Goal: Information Seeking & Learning: Learn about a topic

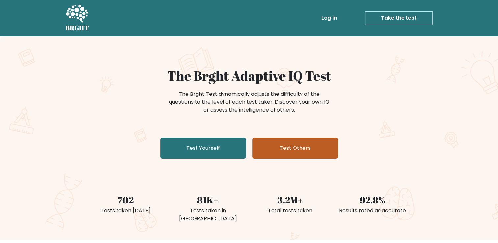
click at [258, 150] on link "Test Others" at bounding box center [294, 147] width 85 height 21
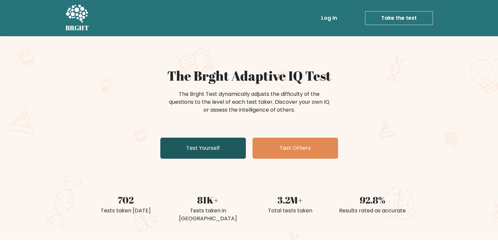
click at [204, 153] on link "Test Yourself" at bounding box center [202, 147] width 85 height 21
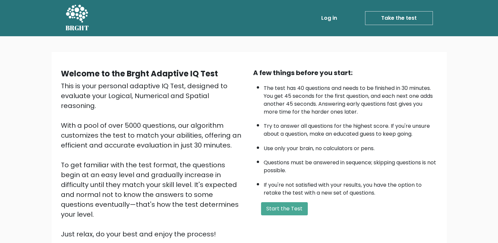
scroll to position [58, 0]
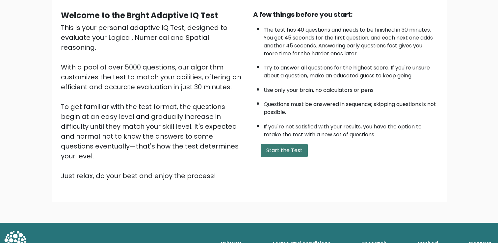
click at [292, 147] on button "Start the Test" at bounding box center [284, 150] width 47 height 13
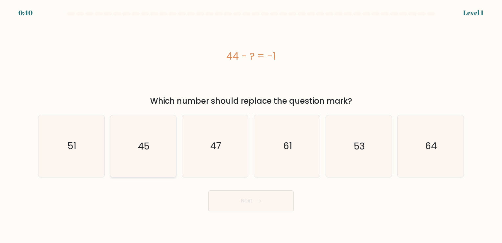
click at [163, 148] on icon "45" at bounding box center [142, 145] width 61 height 61
click at [251, 125] on input "b. 45" at bounding box center [251, 122] width 0 height 3
radio input "true"
click at [246, 202] on button "Next" at bounding box center [250, 200] width 85 height 21
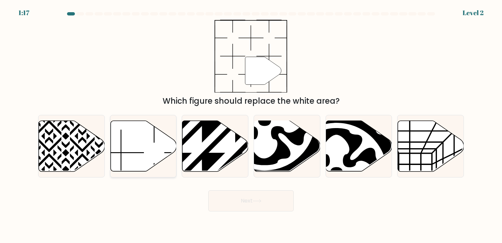
click at [154, 151] on icon at bounding box center [143, 145] width 66 height 51
click at [251, 125] on input "b." at bounding box center [251, 122] width 0 height 3
radio input "true"
click at [251, 191] on button "Next" at bounding box center [250, 200] width 85 height 21
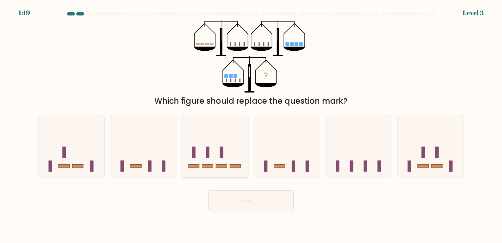
click at [214, 157] on icon at bounding box center [215, 146] width 66 height 55
click at [251, 125] on input "c." at bounding box center [251, 122] width 0 height 3
radio input "true"
click at [269, 206] on button "Next" at bounding box center [250, 200] width 85 height 21
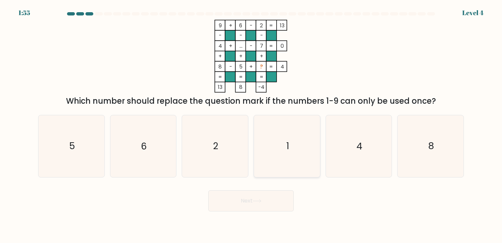
click at [303, 145] on icon "1" at bounding box center [286, 145] width 61 height 61
click at [252, 125] on input "d. 1" at bounding box center [251, 122] width 0 height 3
radio input "true"
click at [277, 205] on button "Next" at bounding box center [250, 200] width 85 height 21
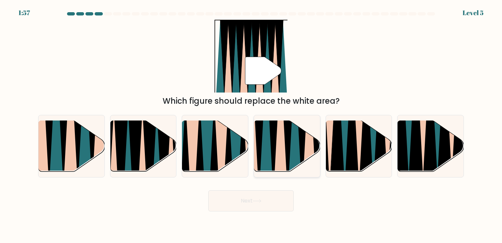
click at [288, 152] on icon at bounding box center [287, 120] width 15 height 132
click at [252, 125] on input "d." at bounding box center [251, 122] width 0 height 3
radio input "true"
click at [275, 203] on button "Next" at bounding box center [250, 200] width 85 height 21
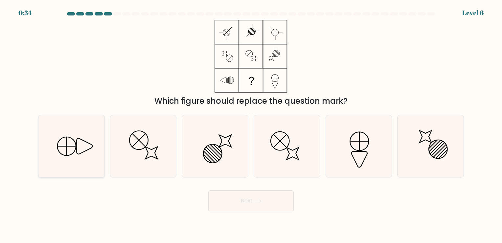
click at [65, 136] on icon at bounding box center [71, 145] width 61 height 61
click at [251, 125] on input "a." at bounding box center [251, 122] width 0 height 3
radio input "true"
click at [267, 197] on button "Next" at bounding box center [250, 200] width 85 height 21
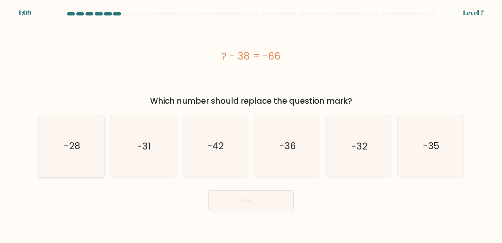
click at [77, 164] on icon "-28" at bounding box center [71, 145] width 61 height 61
click at [251, 125] on input "a. -28" at bounding box center [251, 122] width 0 height 3
radio input "true"
click at [254, 192] on button "Next" at bounding box center [250, 200] width 85 height 21
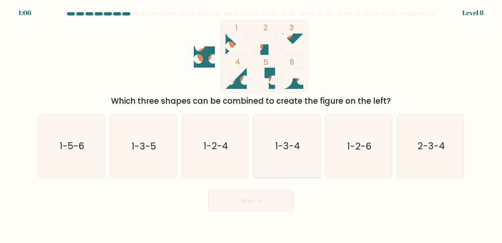
click at [288, 160] on icon "1-3-4" at bounding box center [286, 145] width 61 height 61
click at [252, 125] on input "d. 1-3-4" at bounding box center [251, 122] width 0 height 3
radio input "true"
click at [274, 203] on button "Next" at bounding box center [250, 200] width 85 height 21
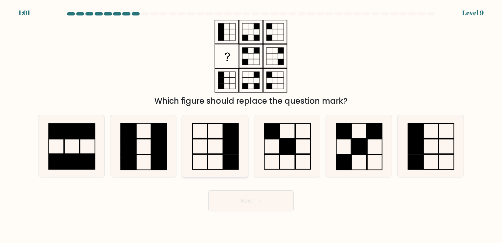
click at [222, 144] on icon at bounding box center [214, 145] width 61 height 61
click at [251, 125] on input "c." at bounding box center [251, 122] width 0 height 3
radio input "true"
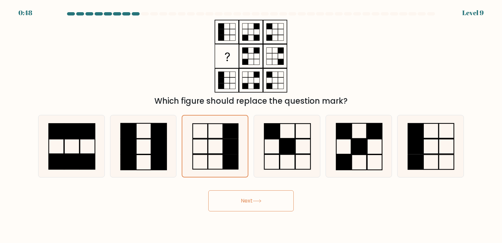
click at [249, 204] on button "Next" at bounding box center [250, 200] width 85 height 21
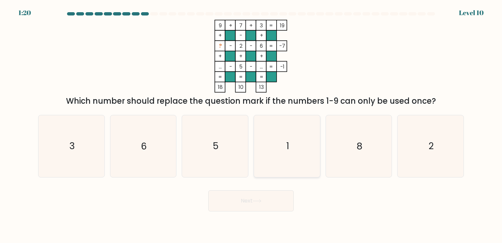
click at [291, 134] on icon "1" at bounding box center [286, 145] width 61 height 61
click at [252, 125] on input "d. 1" at bounding box center [251, 122] width 0 height 3
radio input "true"
click at [280, 208] on button "Next" at bounding box center [250, 200] width 85 height 21
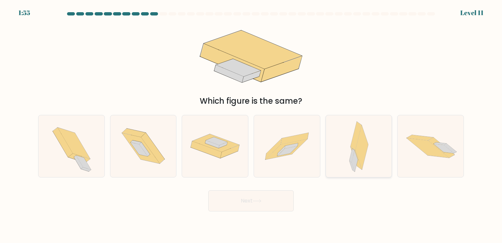
click at [361, 153] on icon at bounding box center [362, 147] width 13 height 45
click at [252, 125] on input "e." at bounding box center [251, 122] width 0 height 3
radio input "true"
click at [285, 197] on button "Next" at bounding box center [250, 200] width 85 height 21
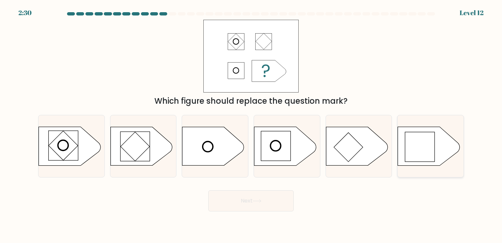
click at [431, 151] on rect at bounding box center [420, 147] width 30 height 30
click at [252, 125] on input "f." at bounding box center [251, 122] width 0 height 3
radio input "true"
click at [278, 194] on button "Next" at bounding box center [250, 200] width 85 height 21
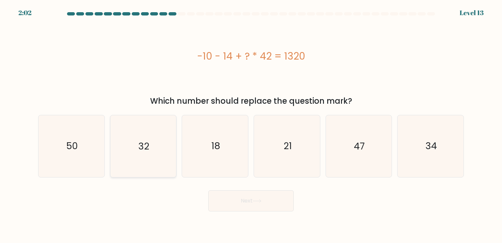
click at [155, 141] on icon "32" at bounding box center [142, 145] width 61 height 61
click at [251, 125] on input "b. 32" at bounding box center [251, 122] width 0 height 3
radio input "true"
click at [252, 204] on button "Next" at bounding box center [250, 200] width 85 height 21
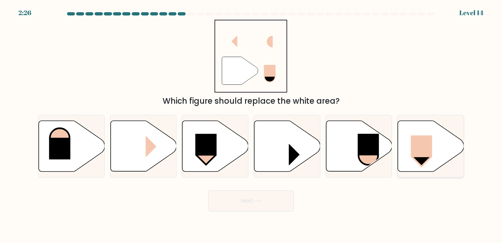
click at [438, 153] on icon at bounding box center [431, 145] width 66 height 51
click at [252, 125] on input "f." at bounding box center [251, 122] width 0 height 3
radio input "true"
click at [438, 153] on icon at bounding box center [431, 146] width 65 height 50
click at [252, 125] on input "f." at bounding box center [251, 122] width 0 height 3
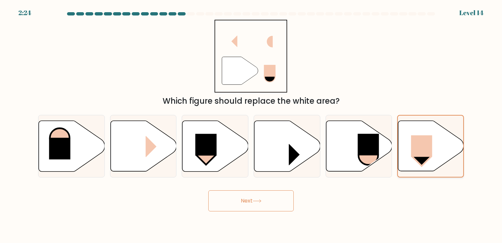
click at [438, 153] on icon at bounding box center [431, 146] width 65 height 50
click at [252, 125] on input "f." at bounding box center [251, 122] width 0 height 3
click at [377, 165] on icon at bounding box center [359, 146] width 66 height 52
click at [252, 125] on input "e." at bounding box center [251, 122] width 0 height 3
radio input "true"
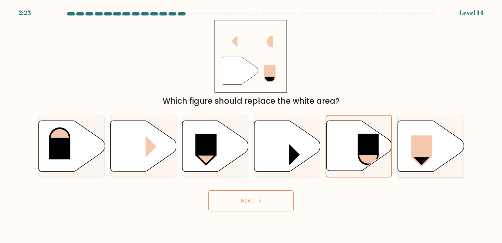
click at [412, 165] on icon at bounding box center [431, 145] width 66 height 51
click at [252, 125] on input "f." at bounding box center [251, 122] width 0 height 3
radio input "true"
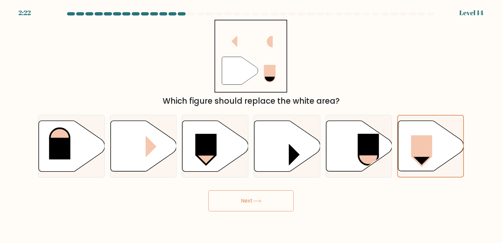
click at [271, 202] on button "Next" at bounding box center [250, 200] width 85 height 21
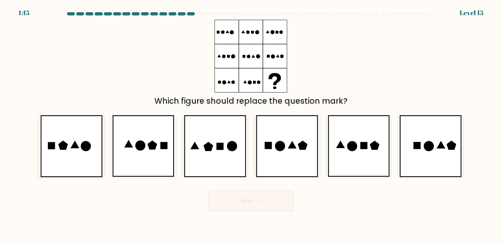
click at [83, 143] on icon at bounding box center [86, 146] width 10 height 10
click at [251, 125] on input "a." at bounding box center [251, 122] width 0 height 3
radio input "true"
click at [255, 203] on icon at bounding box center [257, 201] width 9 height 4
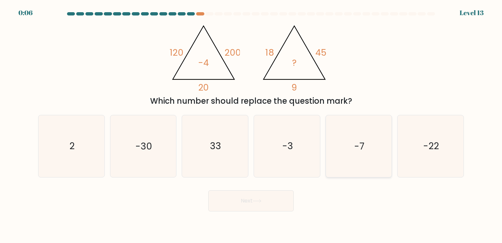
click at [362, 149] on text "-7" at bounding box center [359, 146] width 10 height 13
click at [252, 125] on input "e. -7" at bounding box center [251, 122] width 0 height 3
radio input "true"
click at [269, 198] on button "Next" at bounding box center [250, 200] width 85 height 21
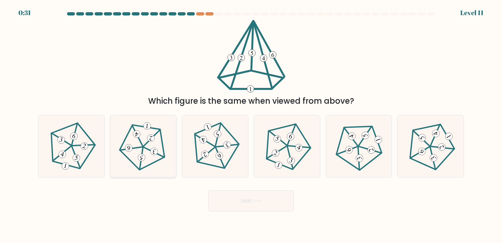
click at [149, 160] on icon at bounding box center [143, 145] width 49 height 49
click at [251, 125] on input "b." at bounding box center [251, 122] width 0 height 3
radio input "true"
click at [261, 195] on button "Next" at bounding box center [250, 200] width 85 height 21
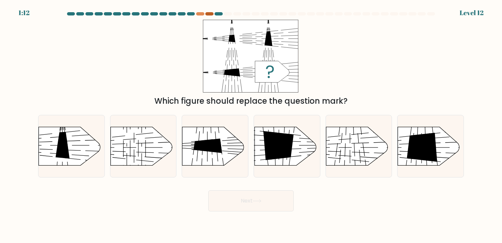
click at [207, 12] on div at bounding box center [210, 13] width 8 height 3
click at [201, 13] on div at bounding box center [200, 13] width 8 height 3
click at [438, 147] on line at bounding box center [442, 147] width 18 height 0
click at [252, 125] on input "f." at bounding box center [251, 122] width 0 height 3
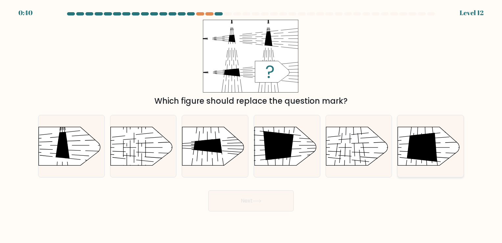
radio input "true"
click at [258, 197] on button "Next" at bounding box center [250, 200] width 85 height 21
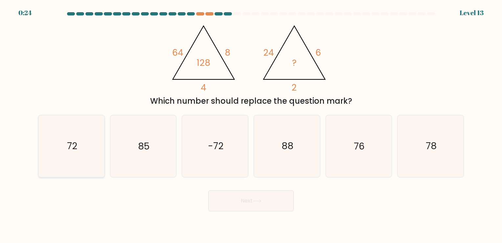
click at [85, 159] on icon "72" at bounding box center [71, 145] width 61 height 61
click at [251, 125] on input "a. 72" at bounding box center [251, 122] width 0 height 3
radio input "true"
click at [247, 195] on button "Next" at bounding box center [250, 200] width 85 height 21
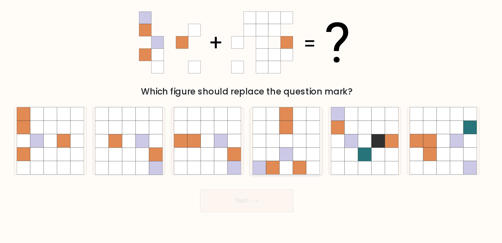
click at [297, 161] on icon at bounding box center [299, 158] width 12 height 12
click at [252, 125] on input "d." at bounding box center [251, 122] width 0 height 3
radio input "true"
click at [273, 197] on button "Next" at bounding box center [250, 200] width 85 height 21
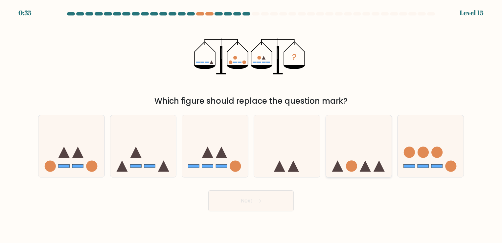
click at [344, 163] on icon at bounding box center [359, 146] width 66 height 55
click at [252, 125] on input "e." at bounding box center [251, 122] width 0 height 3
radio input "true"
click at [282, 193] on button "Next" at bounding box center [250, 200] width 85 height 21
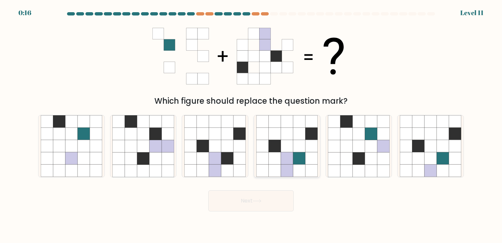
click at [288, 155] on icon at bounding box center [287, 158] width 12 height 12
click at [252, 125] on input "d." at bounding box center [251, 122] width 0 height 3
radio input "true"
click at [258, 202] on icon at bounding box center [257, 201] width 9 height 4
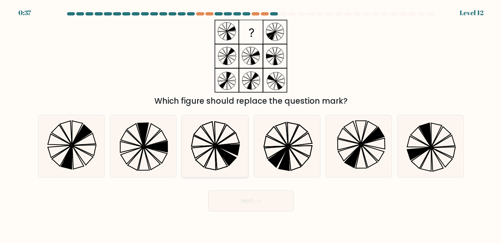
click at [221, 147] on icon at bounding box center [228, 150] width 24 height 11
click at [251, 125] on input "c." at bounding box center [251, 122] width 0 height 3
radio input "true"
click at [272, 200] on button "Next" at bounding box center [250, 200] width 85 height 21
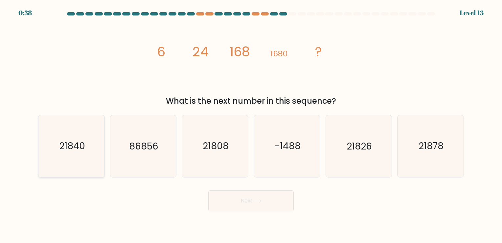
click at [89, 136] on icon "21840" at bounding box center [71, 145] width 61 height 61
click at [251, 125] on input "a. 21840" at bounding box center [251, 122] width 0 height 3
radio input "true"
click at [280, 198] on button "Next" at bounding box center [250, 200] width 85 height 21
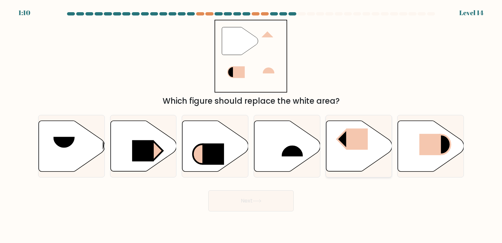
click at [356, 150] on icon at bounding box center [359, 145] width 66 height 51
click at [252, 125] on input "e." at bounding box center [251, 122] width 0 height 3
radio input "true"
click at [273, 205] on button "Next" at bounding box center [250, 200] width 85 height 21
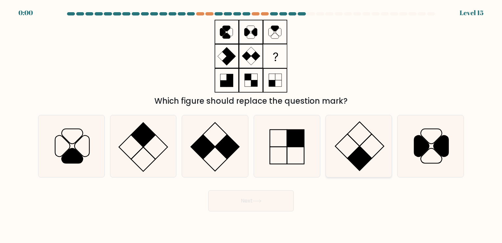
click at [350, 140] on icon at bounding box center [358, 145] width 61 height 61
click at [252, 125] on input "e." at bounding box center [251, 122] width 0 height 3
radio input "true"
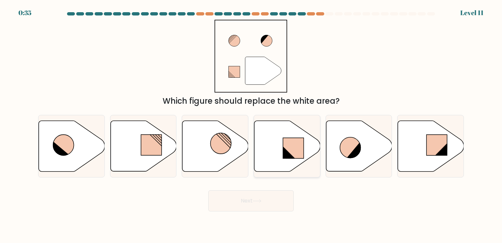
click at [289, 158] on icon at bounding box center [289, 153] width 12 height 12
click at [252, 125] on input "d." at bounding box center [251, 122] width 0 height 3
radio input "true"
click at [277, 205] on button "Next" at bounding box center [250, 200] width 85 height 21
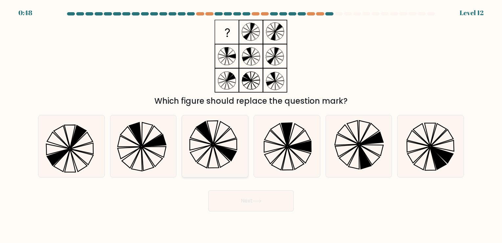
click at [219, 130] on icon at bounding box center [214, 145] width 61 height 61
click at [251, 125] on input "c." at bounding box center [251, 122] width 0 height 3
radio input "true"
click at [287, 207] on button "Next" at bounding box center [250, 200] width 85 height 21
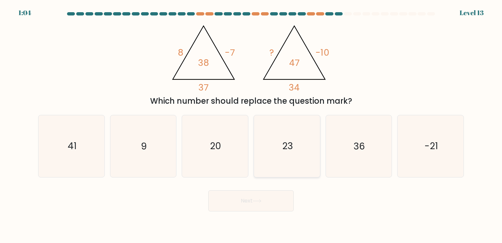
click at [294, 152] on icon "23" at bounding box center [286, 145] width 61 height 61
click at [252, 125] on input "d. 23" at bounding box center [251, 122] width 0 height 3
radio input "true"
click at [279, 200] on button "Next" at bounding box center [250, 200] width 85 height 21
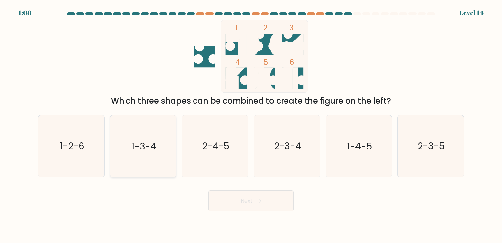
click at [175, 153] on div "1-3-4" at bounding box center [143, 146] width 67 height 62
click at [251, 125] on input "b. 1-3-4" at bounding box center [251, 122] width 0 height 3
radio input "true"
click at [246, 202] on button "Next" at bounding box center [250, 200] width 85 height 21
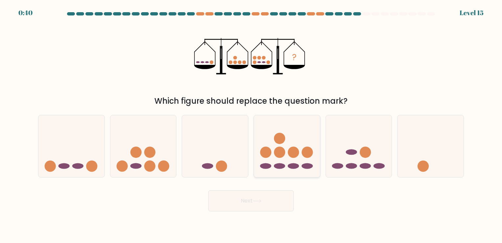
click at [285, 159] on icon at bounding box center [287, 146] width 66 height 55
click at [252, 125] on input "d." at bounding box center [251, 122] width 0 height 3
radio input "true"
click at [269, 201] on button "Next" at bounding box center [250, 200] width 85 height 21
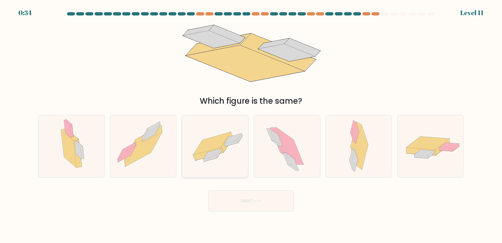
click at [227, 146] on icon at bounding box center [228, 142] width 12 height 20
click at [251, 125] on input "c." at bounding box center [251, 122] width 0 height 3
radio input "true"
click at [255, 204] on button "Next" at bounding box center [250, 200] width 85 height 21
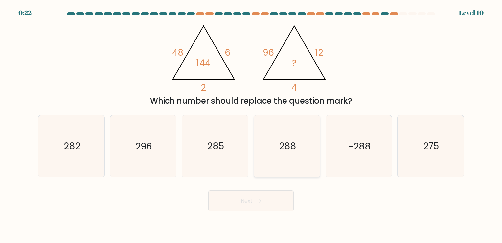
click at [293, 135] on icon "288" at bounding box center [286, 145] width 61 height 61
click at [252, 125] on input "d. 288" at bounding box center [251, 122] width 0 height 3
radio input "true"
click at [268, 199] on button "Next" at bounding box center [250, 200] width 85 height 21
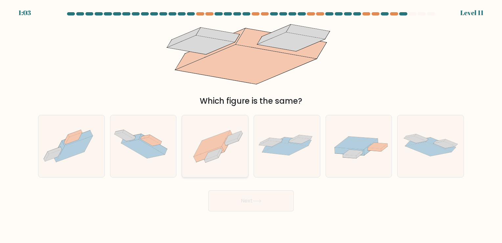
click at [228, 143] on icon at bounding box center [232, 141] width 14 height 7
click at [251, 125] on input "c." at bounding box center [251, 122] width 0 height 3
radio input "true"
click at [251, 202] on button "Next" at bounding box center [250, 200] width 85 height 21
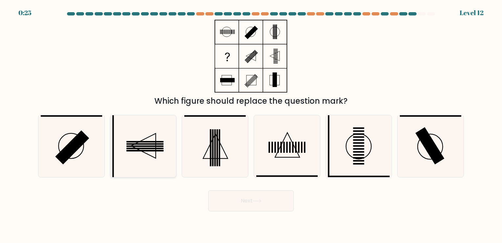
click at [153, 151] on rect at bounding box center [145, 150] width 37 height 1
click at [251, 125] on input "b." at bounding box center [251, 122] width 0 height 3
radio input "true"
click at [247, 199] on button "Next" at bounding box center [250, 200] width 85 height 21
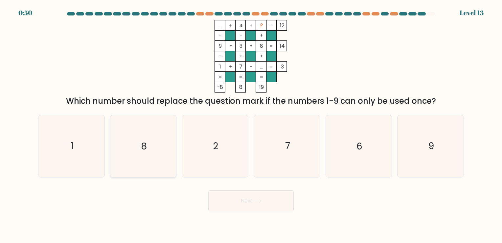
click at [147, 148] on icon "8" at bounding box center [142, 145] width 61 height 61
click at [251, 125] on input "b. 8" at bounding box center [251, 122] width 0 height 3
radio input "true"
click at [244, 203] on button "Next" at bounding box center [250, 200] width 85 height 21
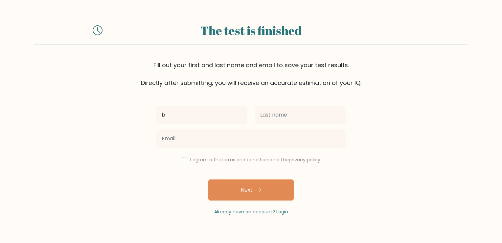
type input "b"
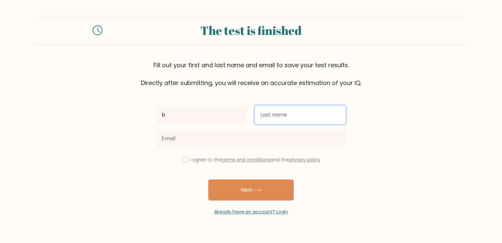
click at [279, 122] on input "text" at bounding box center [300, 115] width 91 height 18
type input "v"
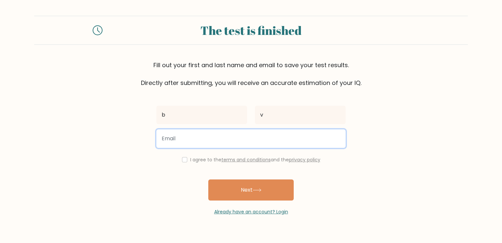
click at [215, 145] on input "email" at bounding box center [251, 138] width 189 height 18
type input "[EMAIL_ADDRESS][DOMAIN_NAME]"
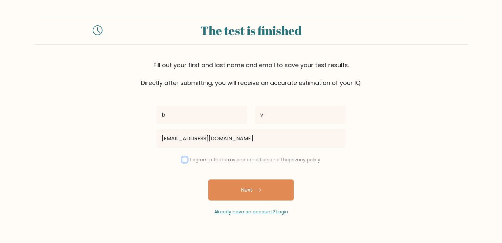
click at [184, 162] on input "checkbox" at bounding box center [184, 159] width 5 height 5
checkbox input "true"
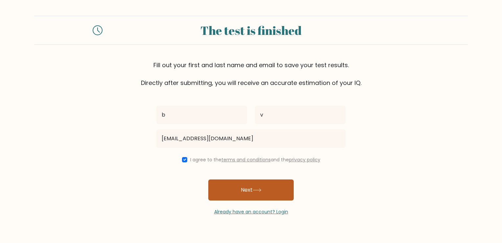
click at [218, 186] on button "Next" at bounding box center [250, 189] width 85 height 21
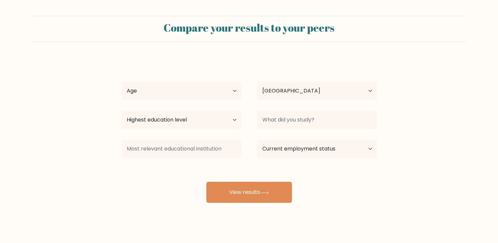
select select "VN"
click at [223, 120] on select "Highest education level No schooling Primary Lower Secondary Upper Secondary Oc…" at bounding box center [181, 119] width 120 height 18
select select "bachelors_degree"
click at [121, 110] on select "Highest education level No schooling Primary Lower Secondary Upper Secondary Oc…" at bounding box center [181, 119] width 120 height 18
click at [217, 74] on div "b v Age Under [DEMOGRAPHIC_DATA] [DEMOGRAPHIC_DATA] [DEMOGRAPHIC_DATA] [DEMOGRA…" at bounding box center [248, 130] width 263 height 145
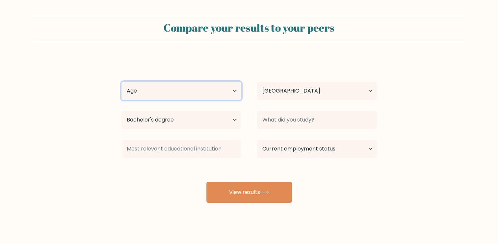
click at [212, 95] on select "Age Under [DEMOGRAPHIC_DATA] [DEMOGRAPHIC_DATA] [DEMOGRAPHIC_DATA] [DEMOGRAPHIC…" at bounding box center [181, 91] width 120 height 18
click at [121, 82] on select "Age Under [DEMOGRAPHIC_DATA] [DEMOGRAPHIC_DATA] [DEMOGRAPHIC_DATA] [DEMOGRAPHIC…" at bounding box center [181, 91] width 120 height 18
click at [217, 92] on select "Age Under [DEMOGRAPHIC_DATA] [DEMOGRAPHIC_DATA] [DEMOGRAPHIC_DATA] [DEMOGRAPHIC…" at bounding box center [181, 91] width 120 height 18
select select "18_24"
click at [121, 82] on select "Age Under [DEMOGRAPHIC_DATA] [DEMOGRAPHIC_DATA] [DEMOGRAPHIC_DATA] [DEMOGRAPHIC…" at bounding box center [181, 91] width 120 height 18
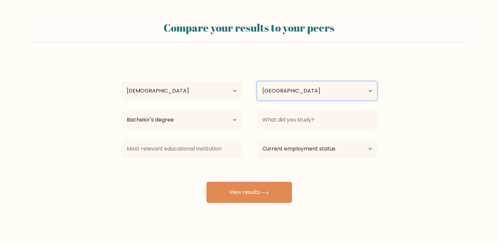
click at [297, 85] on select "Country [GEOGRAPHIC_DATA] [GEOGRAPHIC_DATA] [GEOGRAPHIC_DATA] [US_STATE] [GEOGR…" at bounding box center [317, 91] width 120 height 18
click at [326, 58] on div "b v Age Under 18 years old 18-24 years old 25-34 years old 35-44 years old 45-5…" at bounding box center [248, 130] width 263 height 145
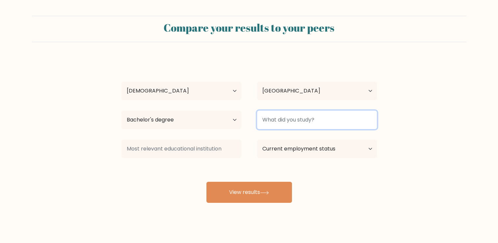
click at [297, 118] on input at bounding box center [317, 119] width 120 height 18
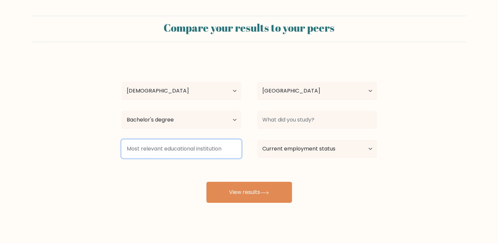
click at [228, 157] on input at bounding box center [181, 148] width 120 height 18
type input "IT"
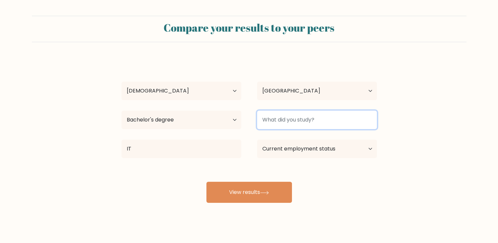
click at [313, 123] on input at bounding box center [317, 119] width 120 height 18
type input "IT"
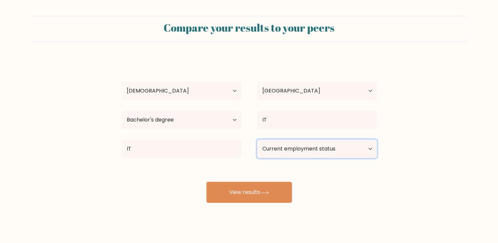
click at [320, 144] on select "Current employment status Employed Student Retired Other / prefer not to answer" at bounding box center [317, 148] width 120 height 18
select select "student"
click at [257, 139] on select "Current employment status Employed Student Retired Other / prefer not to answer" at bounding box center [317, 148] width 120 height 18
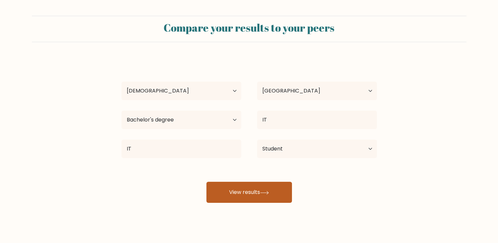
click at [277, 190] on button "View results" at bounding box center [248, 192] width 85 height 21
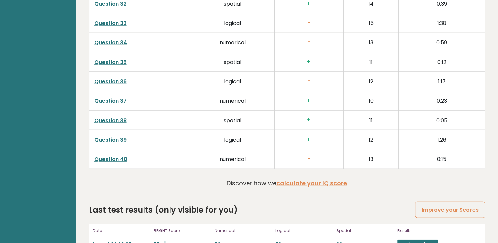
scroll to position [1666, 0]
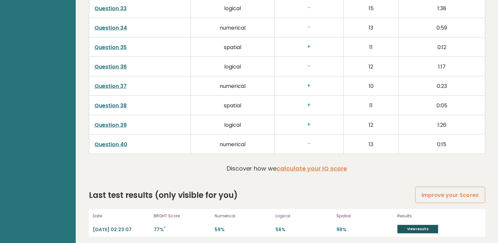
click at [397, 225] on link "View results" at bounding box center [417, 229] width 41 height 9
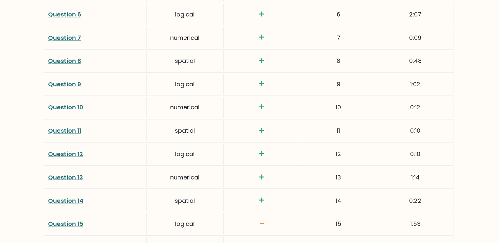
scroll to position [1185, 0]
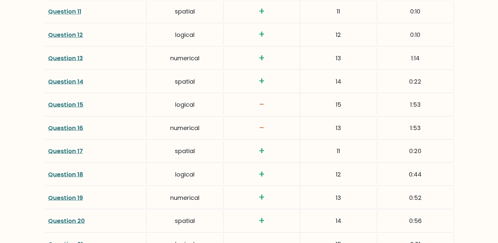
click at [51, 104] on link "Question 15" at bounding box center [65, 104] width 35 height 8
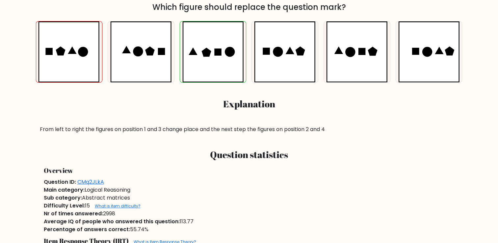
scroll to position [201, 0]
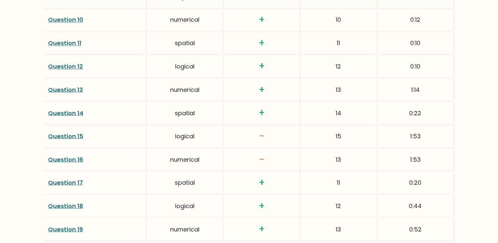
scroll to position [1153, 0]
click at [77, 157] on link "Question 16" at bounding box center [65, 159] width 35 height 8
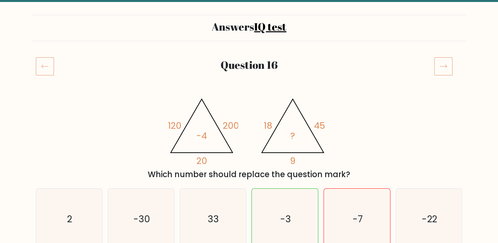
scroll to position [41, 0]
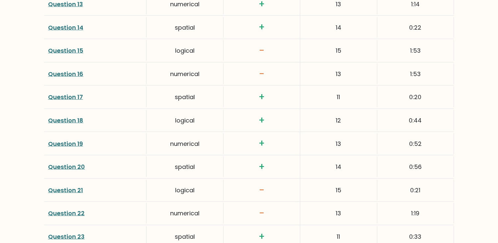
scroll to position [1243, 0]
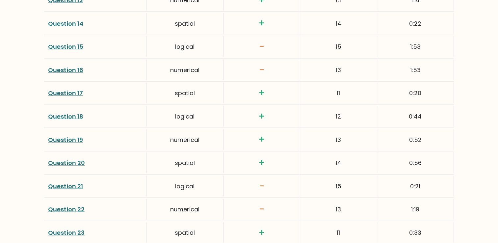
click at [72, 184] on link "Question 21" at bounding box center [65, 186] width 35 height 8
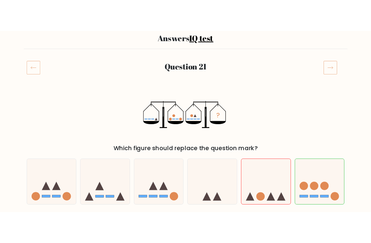
scroll to position [204, 0]
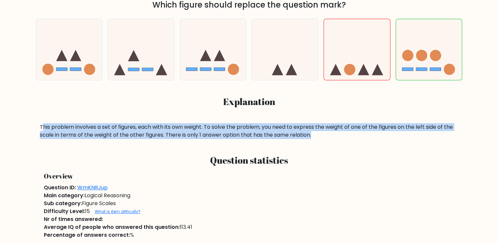
drag, startPoint x: 42, startPoint y: 123, endPoint x: 315, endPoint y: 135, distance: 273.5
click at [315, 135] on div "This problem involves a set of figures, each with its own weight. To solve the …" at bounding box center [249, 131] width 418 height 16
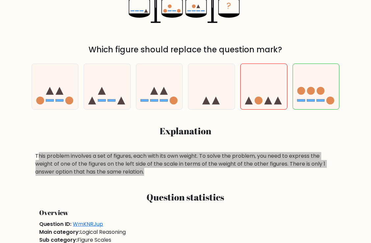
scroll to position [155, 0]
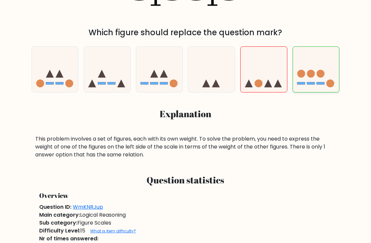
click at [298, 76] on icon at bounding box center [316, 69] width 46 height 38
radio input "true"
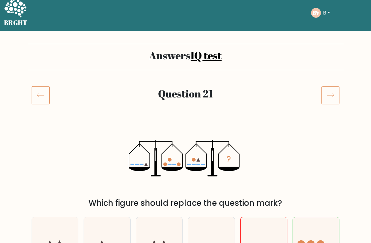
scroll to position [0, 0]
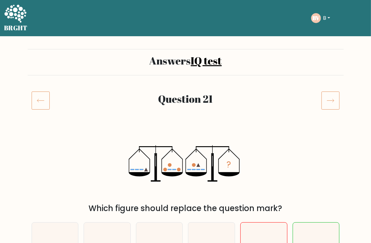
click at [326, 104] on icon at bounding box center [330, 100] width 18 height 18
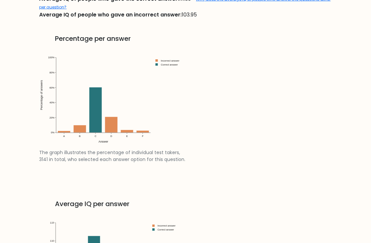
scroll to position [897, 0]
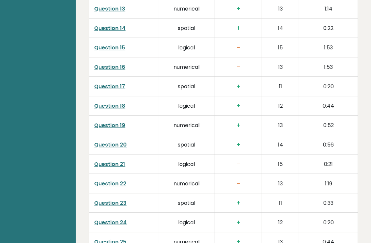
scroll to position [1297, 0]
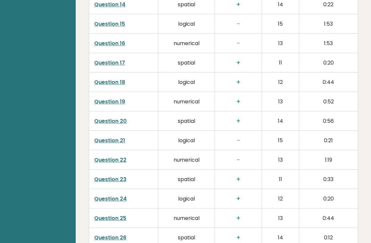
click at [109, 139] on link "Question 21" at bounding box center [109, 140] width 31 height 8
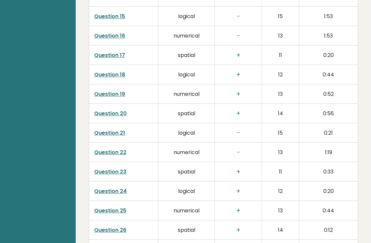
scroll to position [1306, 0]
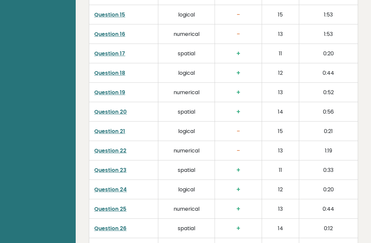
click at [125, 152] on link "Question 22" at bounding box center [110, 151] width 32 height 8
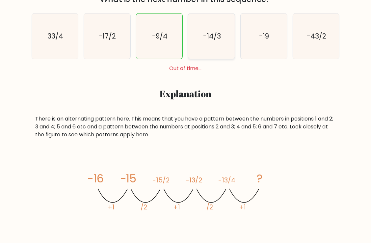
scroll to position [209, 0]
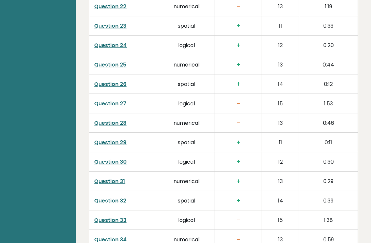
scroll to position [1664, 0]
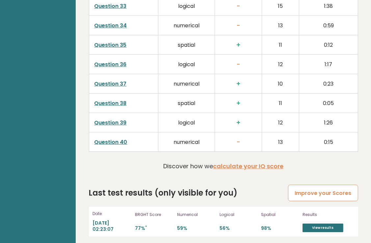
click at [335, 187] on link "Improve your Scores" at bounding box center [323, 192] width 70 height 17
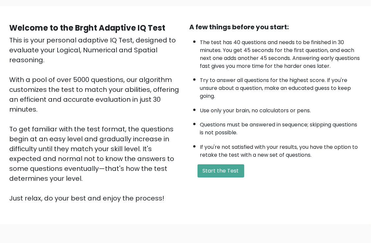
scroll to position [46, 0]
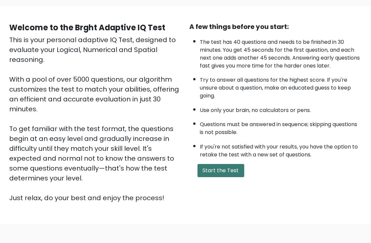
click at [226, 168] on button "Start the Test" at bounding box center [220, 170] width 47 height 13
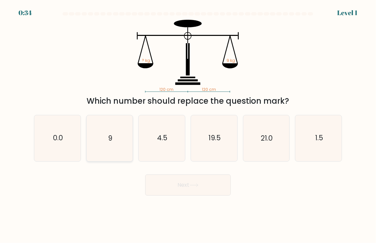
click at [120, 143] on icon "9" at bounding box center [109, 138] width 46 height 46
click at [188, 125] on input "b. 9" at bounding box center [188, 122] width 0 height 3
radio input "true"
click at [178, 185] on button "Next" at bounding box center [187, 184] width 85 height 21
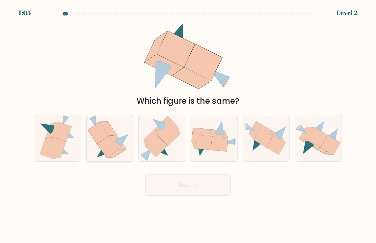
click at [117, 151] on icon at bounding box center [116, 153] width 19 height 9
click at [188, 125] on input "b." at bounding box center [188, 122] width 0 height 3
radio input "true"
click at [176, 184] on button "Next" at bounding box center [187, 184] width 85 height 21
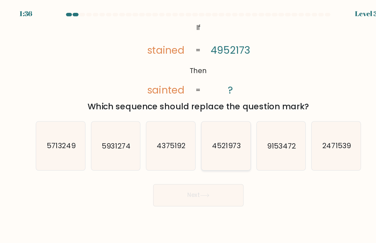
click at [205, 125] on icon "4521973" at bounding box center [214, 138] width 46 height 46
click at [188, 125] on input "d. 4521973" at bounding box center [188, 122] width 0 height 3
radio input "true"
click at [225, 190] on button "Next" at bounding box center [187, 184] width 85 height 21
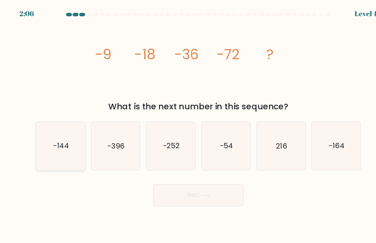
click at [80, 137] on icon "-144" at bounding box center [58, 138] width 46 height 46
click at [188, 125] on input "a. -144" at bounding box center [188, 122] width 0 height 3
radio input "true"
click at [187, 187] on button "Next" at bounding box center [187, 184] width 85 height 21
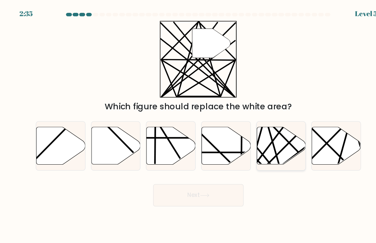
click at [257, 132] on line at bounding box center [265, 157] width 26 height 91
click at [188, 125] on input "e." at bounding box center [188, 122] width 0 height 3
radio input "true"
click at [190, 184] on button "Next" at bounding box center [187, 184] width 85 height 21
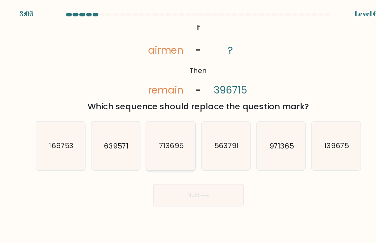
click at [164, 149] on icon "713695" at bounding box center [162, 138] width 46 height 46
click at [188, 125] on input "c. 713695" at bounding box center [188, 122] width 0 height 3
radio input "true"
click at [196, 184] on icon at bounding box center [193, 185] width 9 height 4
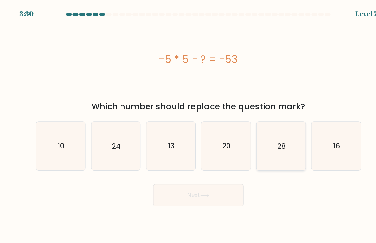
click at [272, 151] on icon "28" at bounding box center [266, 138] width 46 height 46
click at [188, 125] on input "e. 28" at bounding box center [188, 122] width 0 height 3
radio input "true"
click at [218, 186] on button "Next" at bounding box center [187, 184] width 85 height 21
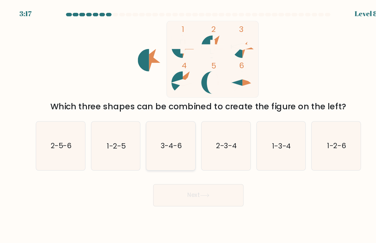
click at [153, 140] on text "3-4-6" at bounding box center [162, 138] width 20 height 10
click at [188, 125] on input "c. 3-4-6" at bounding box center [188, 122] width 0 height 3
radio input "true"
click at [195, 185] on icon at bounding box center [194, 184] width 8 height 3
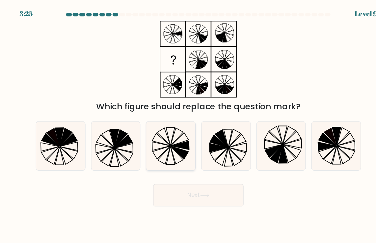
click at [169, 144] on icon at bounding box center [170, 144] width 17 height 12
click at [188, 125] on input "c." at bounding box center [188, 122] width 0 height 3
radio input "true"
click at [195, 184] on icon at bounding box center [193, 185] width 9 height 4
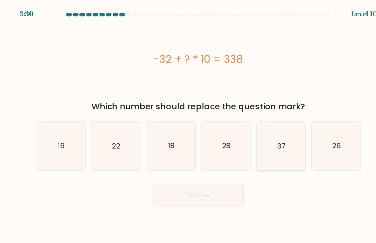
click at [259, 147] on icon "37" at bounding box center [266, 138] width 46 height 46
click at [188, 125] on input "e. 37" at bounding box center [188, 122] width 0 height 3
radio input "true"
click at [214, 183] on button "Next" at bounding box center [187, 184] width 85 height 21
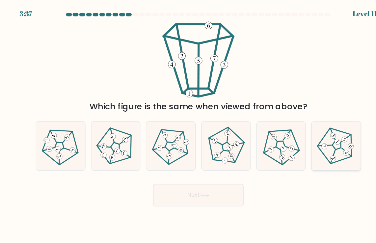
click at [317, 129] on 793 at bounding box center [315, 129] width 8 height 8
click at [188, 125] on input "f." at bounding box center [188, 122] width 0 height 3
radio input "true"
click at [207, 179] on button "Next" at bounding box center [187, 184] width 85 height 21
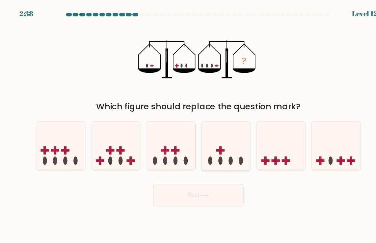
click at [219, 149] on icon at bounding box center [214, 138] width 46 height 38
click at [188, 125] on input "d." at bounding box center [188, 122] width 0 height 3
radio input "true"
click at [195, 181] on button "Next" at bounding box center [187, 184] width 85 height 21
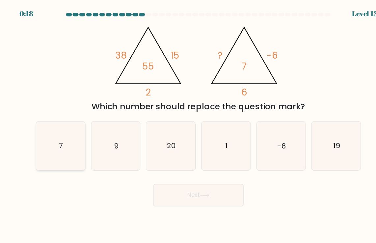
click at [48, 136] on icon "7" at bounding box center [58, 138] width 46 height 46
click at [188, 125] on input "a. 7" at bounding box center [188, 122] width 0 height 3
radio input "true"
click at [163, 183] on button "Next" at bounding box center [187, 184] width 85 height 21
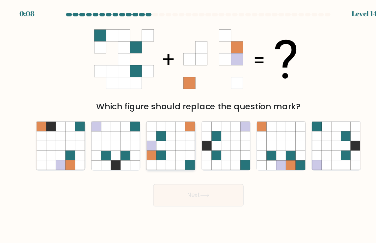
click at [156, 134] on icon at bounding box center [152, 137] width 9 height 9
click at [188, 125] on input "c." at bounding box center [188, 122] width 0 height 3
radio input "true"
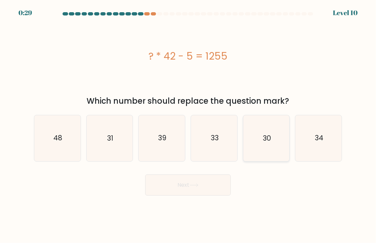
click at [266, 134] on text "30" at bounding box center [266, 138] width 8 height 10
click at [188, 125] on input "e. 30" at bounding box center [188, 122] width 0 height 3
radio input "true"
click at [212, 188] on button "Next" at bounding box center [187, 184] width 85 height 21
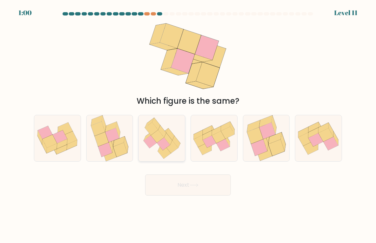
click at [175, 147] on icon at bounding box center [171, 146] width 13 height 13
click at [188, 125] on input "c." at bounding box center [188, 122] width 0 height 3
radio input "true"
click at [218, 190] on button "Next" at bounding box center [187, 184] width 85 height 21
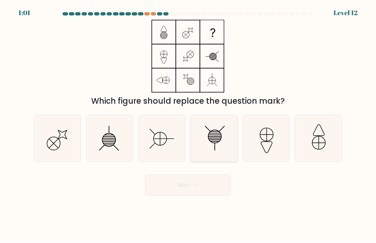
click at [218, 142] on icon at bounding box center [214, 136] width 13 height 13
click at [188, 125] on input "d." at bounding box center [188, 122] width 0 height 3
radio input "true"
click at [154, 131] on icon at bounding box center [162, 138] width 46 height 46
click at [188, 125] on input "c." at bounding box center [188, 122] width 0 height 3
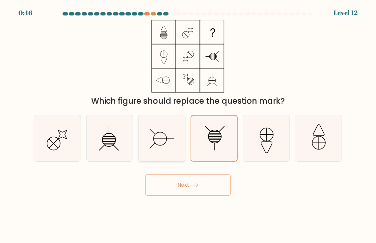
radio input "true"
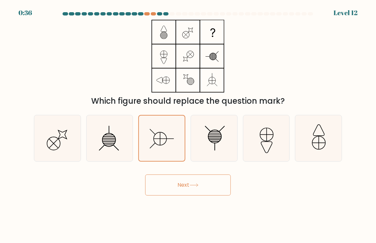
click at [220, 189] on button "Next" at bounding box center [187, 184] width 85 height 21
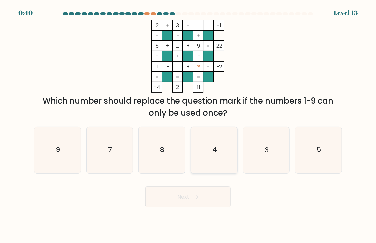
click at [213, 144] on icon "4" at bounding box center [214, 150] width 46 height 46
click at [188, 125] on input "d. 4" at bounding box center [188, 122] width 0 height 3
radio input "true"
click at [208, 195] on button "Next" at bounding box center [187, 196] width 85 height 21
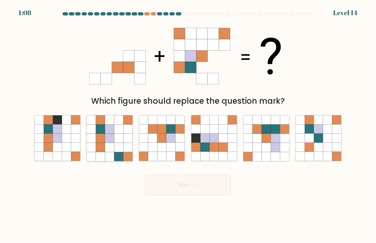
click at [116, 140] on icon at bounding box center [118, 137] width 9 height 9
click at [188, 125] on input "b." at bounding box center [188, 122] width 0 height 3
radio input "true"
click at [174, 150] on icon at bounding box center [170, 147] width 9 height 9
click at [188, 125] on input "c." at bounding box center [188, 122] width 0 height 3
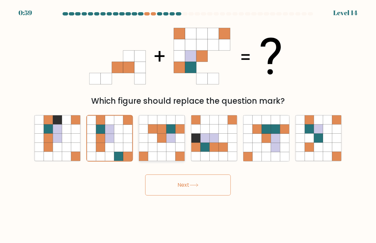
radio input "true"
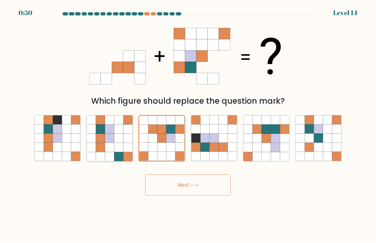
drag, startPoint x: 174, startPoint y: 150, endPoint x: 118, endPoint y: 144, distance: 55.6
click at [118, 144] on div "a. b. c." at bounding box center [187, 135] width 313 height 52
drag, startPoint x: 118, startPoint y: 144, endPoint x: 164, endPoint y: 148, distance: 46.2
click at [164, 148] on icon at bounding box center [161, 147] width 9 height 9
click at [188, 125] on input "c." at bounding box center [188, 122] width 0 height 3
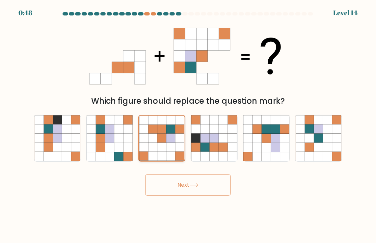
click at [164, 148] on icon at bounding box center [161, 147] width 9 height 9
click at [188, 125] on input "c." at bounding box center [188, 122] width 0 height 3
click at [197, 193] on button "Next" at bounding box center [187, 184] width 85 height 21
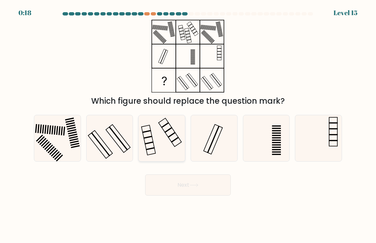
click at [164, 138] on icon at bounding box center [162, 138] width 46 height 46
click at [188, 125] on input "c." at bounding box center [188, 122] width 0 height 3
radio input "true"
click at [221, 192] on button "Next" at bounding box center [187, 184] width 85 height 21
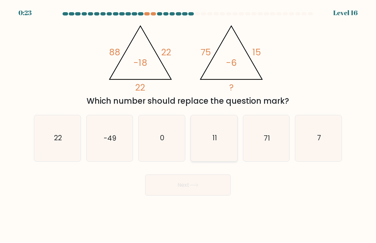
click at [214, 138] on text "11" at bounding box center [214, 138] width 5 height 10
click at [188, 125] on input "d. 11" at bounding box center [188, 122] width 0 height 3
radio input "true"
click at [220, 185] on button "Next" at bounding box center [187, 184] width 85 height 21
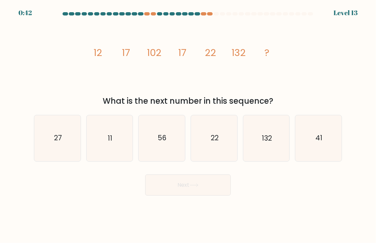
click at [247, 73] on icon "image/svg+xml 12 17 102 17 22 132 ?" at bounding box center [187, 56] width 197 height 73
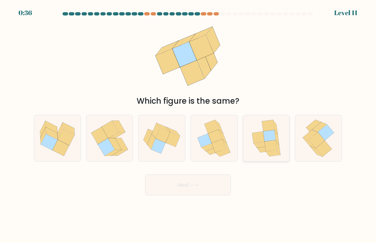
click at [263, 151] on icon at bounding box center [264, 149] width 14 height 6
click at [188, 125] on input "e." at bounding box center [188, 122] width 0 height 3
radio input "true"
click at [207, 182] on button "Next" at bounding box center [187, 184] width 85 height 21
click at [268, 134] on icon at bounding box center [269, 135] width 12 height 11
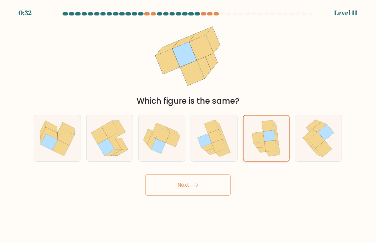
click at [188, 125] on input "e." at bounding box center [188, 122] width 0 height 3
click at [204, 186] on button "Next" at bounding box center [187, 184] width 85 height 21
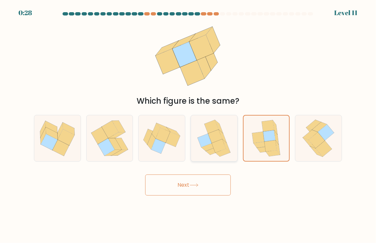
click at [217, 131] on icon at bounding box center [215, 136] width 14 height 13
click at [188, 125] on input "d." at bounding box center [188, 122] width 0 height 3
radio input "true"
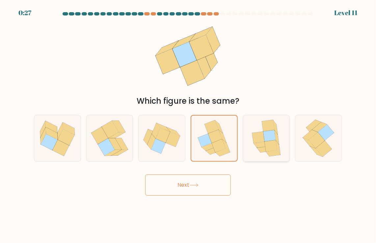
click at [255, 136] on icon at bounding box center [258, 138] width 12 height 12
click at [188, 125] on input "e." at bounding box center [188, 122] width 0 height 3
radio input "true"
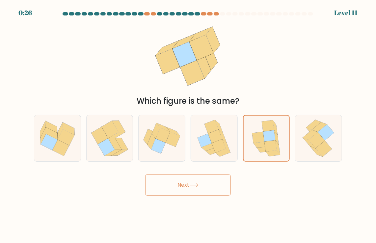
click at [192, 186] on icon at bounding box center [193, 185] width 9 height 4
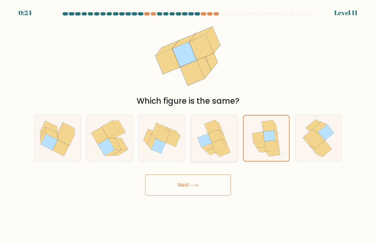
click at [217, 123] on icon at bounding box center [219, 126] width 8 height 13
click at [188, 123] on input "d." at bounding box center [188, 122] width 0 height 3
radio input "true"
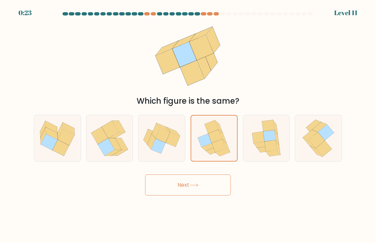
click at [204, 178] on button "Next" at bounding box center [187, 184] width 85 height 21
click at [290, 123] on div "e." at bounding box center [266, 138] width 52 height 47
click at [275, 132] on icon at bounding box center [276, 137] width 5 height 14
click at [188, 125] on input "e." at bounding box center [188, 122] width 0 height 3
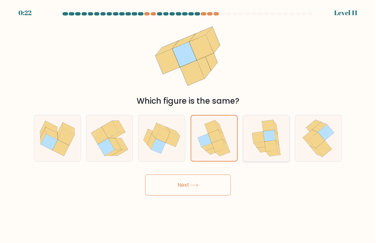
radio input "true"
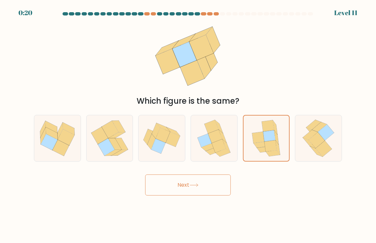
drag, startPoint x: 275, startPoint y: 132, endPoint x: 270, endPoint y: 78, distance: 54.5
click at [270, 78] on div "Which figure is the same?" at bounding box center [188, 63] width 316 height 87
click at [190, 189] on button "Next" at bounding box center [187, 184] width 85 height 21
click at [209, 181] on button "Next" at bounding box center [187, 184] width 85 height 21
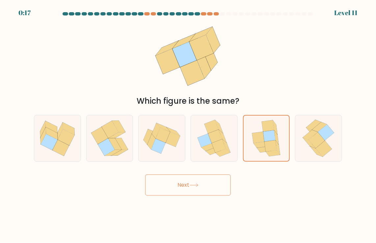
click at [185, 182] on button "Next" at bounding box center [187, 184] width 85 height 21
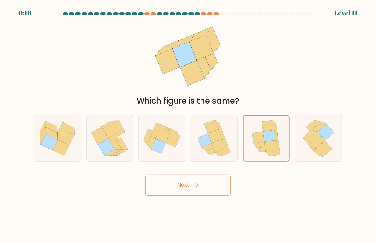
click at [185, 182] on button "Next" at bounding box center [187, 184] width 85 height 21
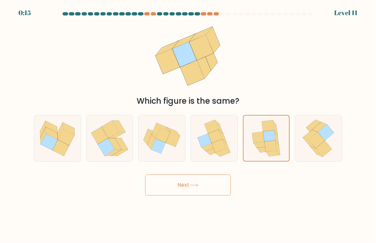
click at [185, 182] on button "Next" at bounding box center [187, 184] width 85 height 21
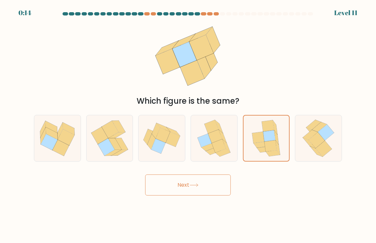
click at [185, 182] on button "Next" at bounding box center [187, 184] width 85 height 21
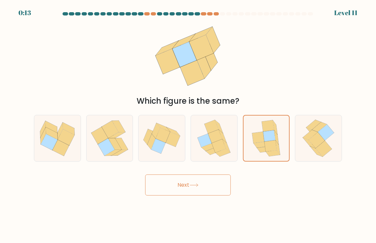
click at [185, 182] on button "Next" at bounding box center [187, 184] width 85 height 21
drag, startPoint x: 185, startPoint y: 182, endPoint x: 185, endPoint y: 179, distance: 3.3
click at [185, 179] on button "Next" at bounding box center [187, 184] width 85 height 21
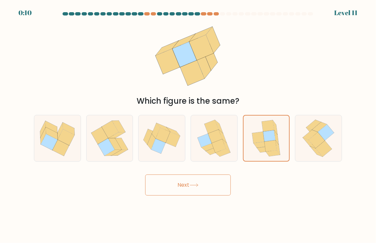
click at [185, 179] on button "Next" at bounding box center [187, 184] width 85 height 21
click at [281, 152] on icon at bounding box center [265, 137] width 37 height 45
click at [188, 125] on input "e." at bounding box center [188, 122] width 0 height 3
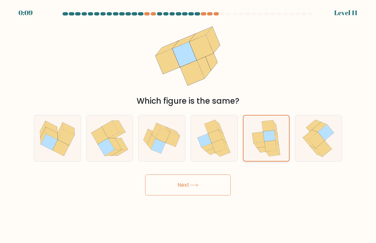
click at [281, 152] on icon at bounding box center [265, 137] width 37 height 45
click at [188, 125] on input "e." at bounding box center [188, 122] width 0 height 3
click at [281, 152] on icon at bounding box center [265, 137] width 37 height 45
click at [188, 125] on input "e." at bounding box center [188, 122] width 0 height 3
click at [281, 152] on icon at bounding box center [265, 137] width 37 height 45
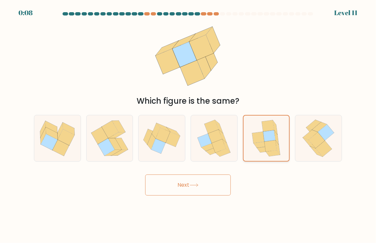
click at [188, 125] on input "e." at bounding box center [188, 122] width 0 height 3
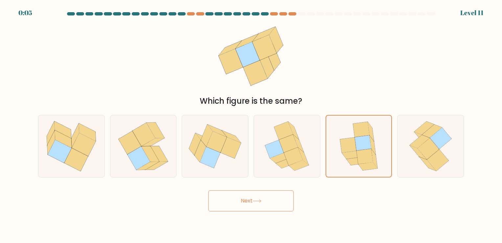
click at [255, 193] on button "Next" at bounding box center [250, 200] width 85 height 21
click at [361, 156] on icon at bounding box center [365, 156] width 16 height 15
click at [252, 125] on input "e." at bounding box center [251, 122] width 0 height 3
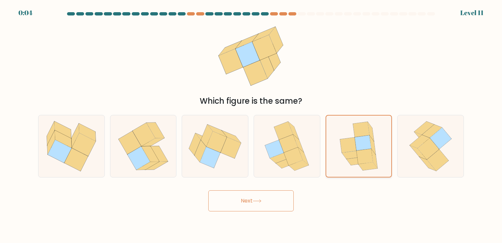
click at [361, 156] on icon at bounding box center [365, 156] width 16 height 15
click at [252, 125] on input "e." at bounding box center [251, 122] width 0 height 3
